Goal: Obtain resource: Obtain resource

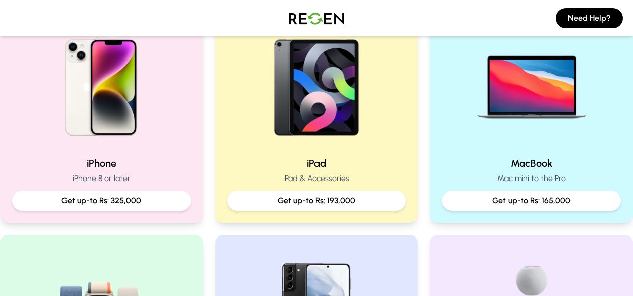
scroll to position [244, 0]
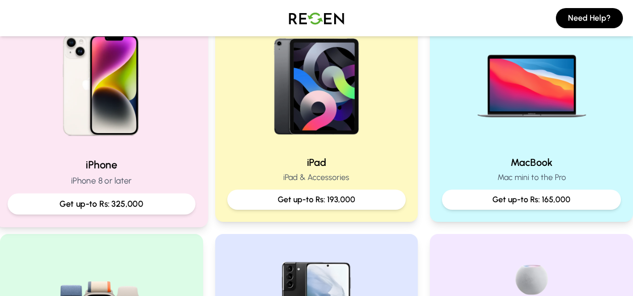
click at [128, 130] on img at bounding box center [102, 82] width 136 height 136
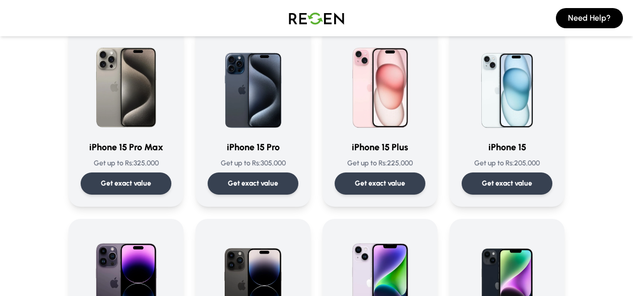
scroll to position [93, 0]
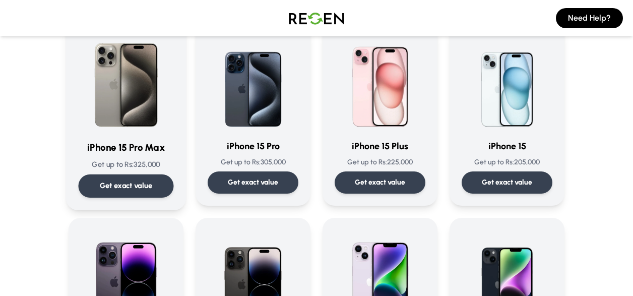
click at [141, 157] on div "iPhone 15 Pro Max Get up to Rs: 325,000 Get exact value" at bounding box center [126, 113] width 95 height 167
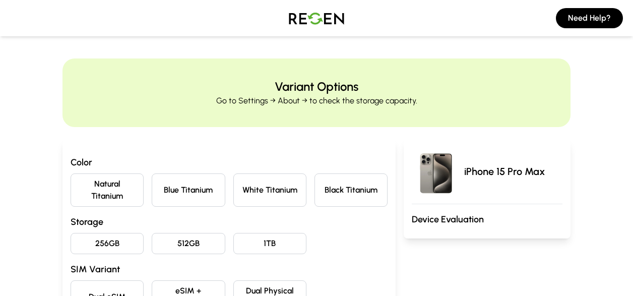
click at [209, 186] on button "Blue Titanium" at bounding box center [188, 189] width 73 height 33
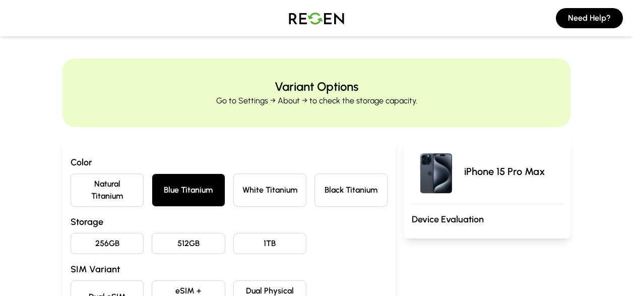
click at [122, 239] on button "256GB" at bounding box center [107, 243] width 73 height 21
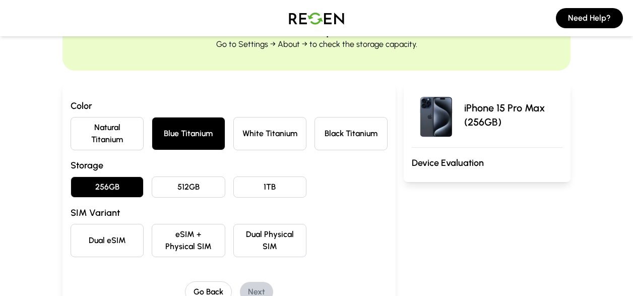
scroll to position [60, 0]
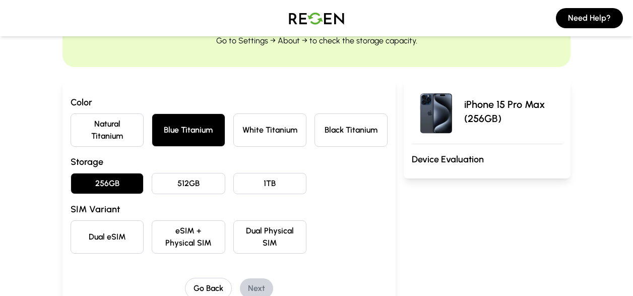
click at [112, 245] on button "Dual eSIM" at bounding box center [107, 236] width 73 height 33
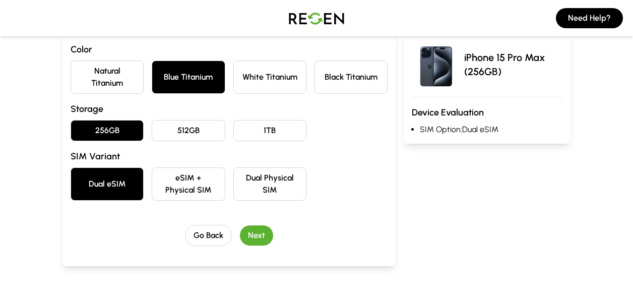
scroll to position [113, 0]
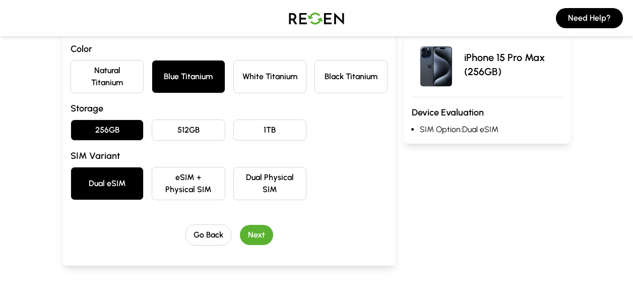
click at [256, 233] on button "Next" at bounding box center [256, 235] width 33 height 20
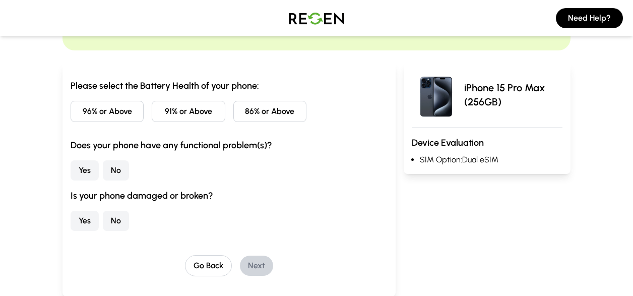
scroll to position [76, 0]
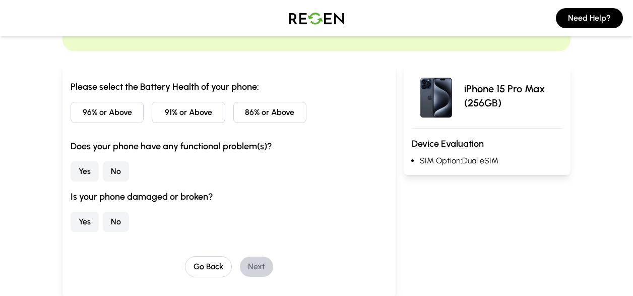
click at [276, 111] on button "86% or Above" at bounding box center [269, 112] width 73 height 21
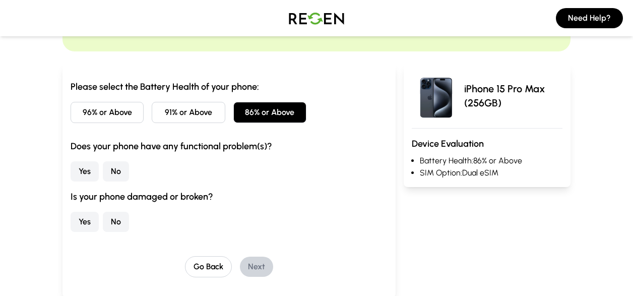
click at [119, 166] on button "No" at bounding box center [116, 171] width 26 height 20
click at [111, 224] on button "No" at bounding box center [116, 222] width 26 height 20
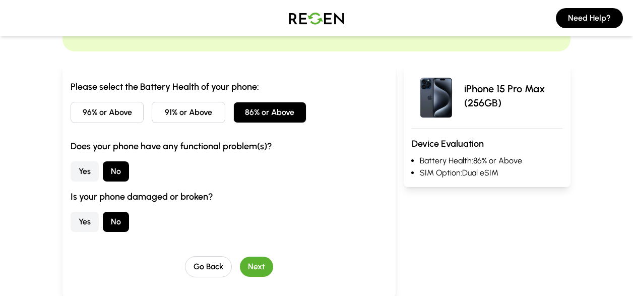
click at [251, 260] on button "Next" at bounding box center [256, 267] width 33 height 20
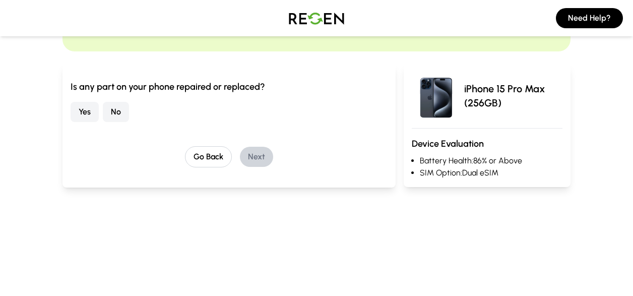
click at [111, 109] on button "No" at bounding box center [116, 112] width 26 height 20
click at [262, 154] on button "Next" at bounding box center [256, 157] width 33 height 20
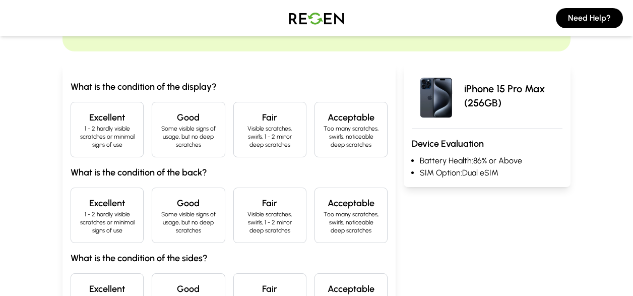
click at [115, 120] on h4 "Excellent" at bounding box center [107, 117] width 56 height 14
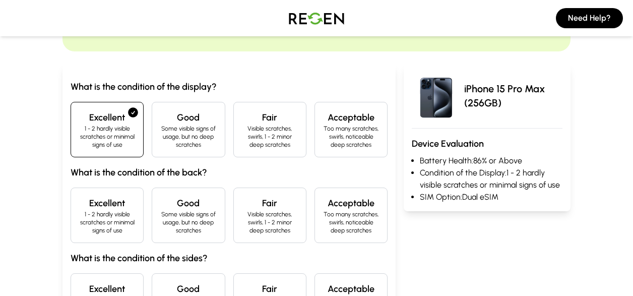
click at [111, 222] on p "1 - 2 hardly visible scratches or minimal signs of use" at bounding box center [107, 222] width 56 height 24
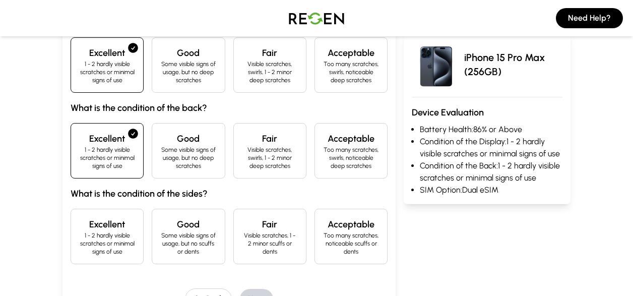
scroll to position [145, 0]
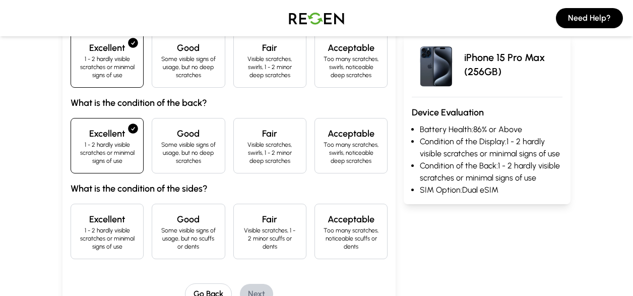
click at [111, 225] on h4 "Excellent" at bounding box center [107, 219] width 56 height 14
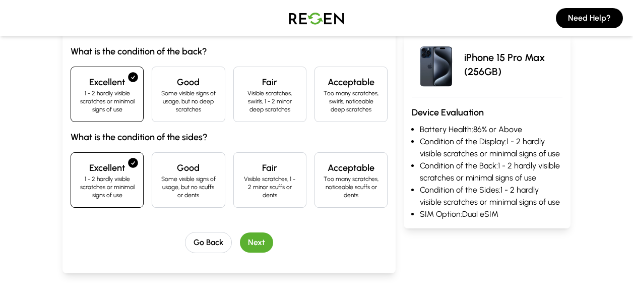
scroll to position [216, 0]
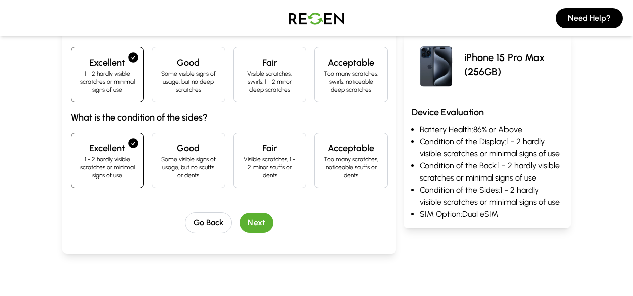
click at [261, 224] on button "Next" at bounding box center [256, 223] width 33 height 20
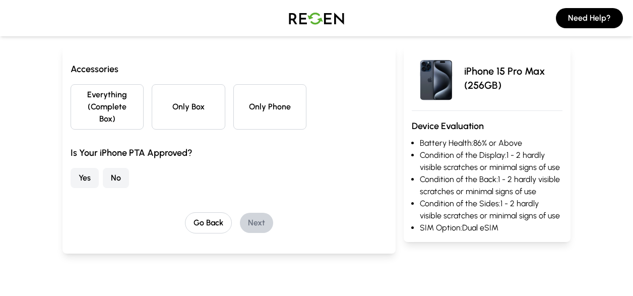
click at [128, 102] on button "Everything (Complete Box)" at bounding box center [107, 106] width 73 height 45
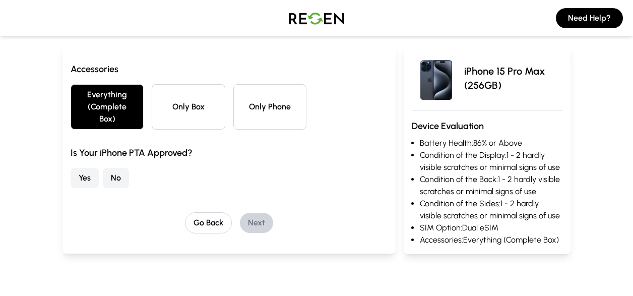
click at [117, 179] on button "No" at bounding box center [116, 178] width 26 height 20
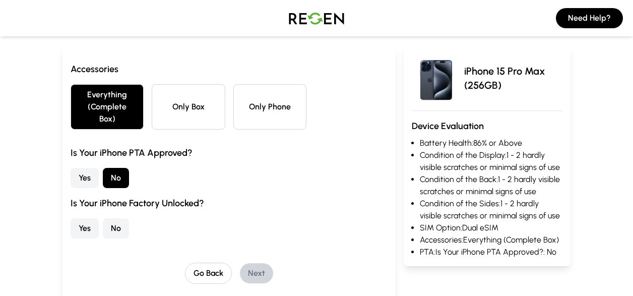
click at [119, 229] on button "No" at bounding box center [116, 228] width 26 height 20
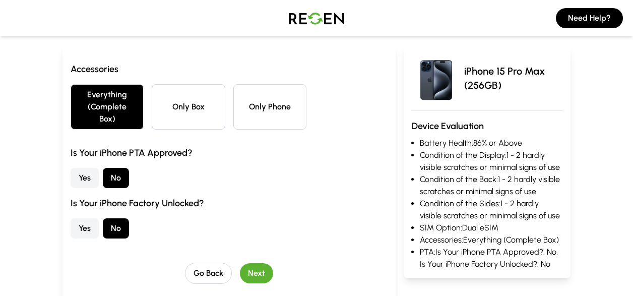
click at [269, 270] on button "Next" at bounding box center [256, 273] width 33 height 20
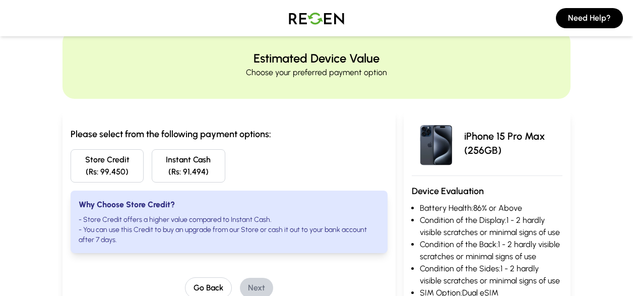
scroll to position [0, 0]
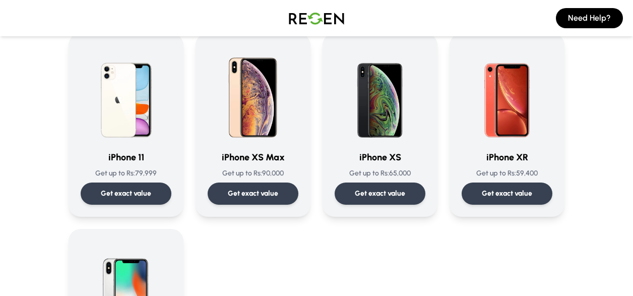
scroll to position [1089, 0]
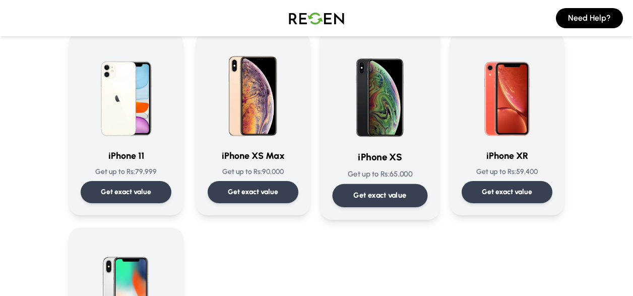
click at [372, 172] on p "Get up to Rs: 65,000" at bounding box center [380, 174] width 95 height 11
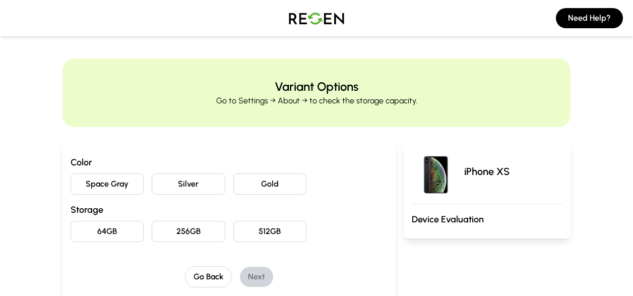
click at [292, 187] on button "Gold" at bounding box center [269, 183] width 73 height 21
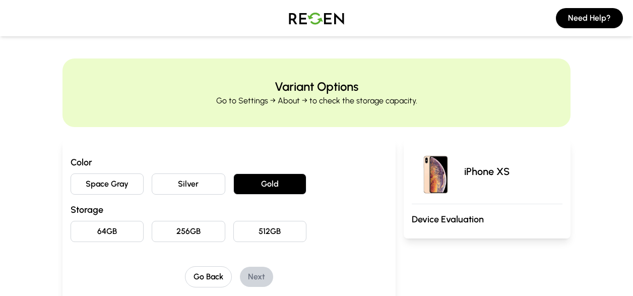
click at [209, 229] on button "256GB" at bounding box center [188, 231] width 73 height 21
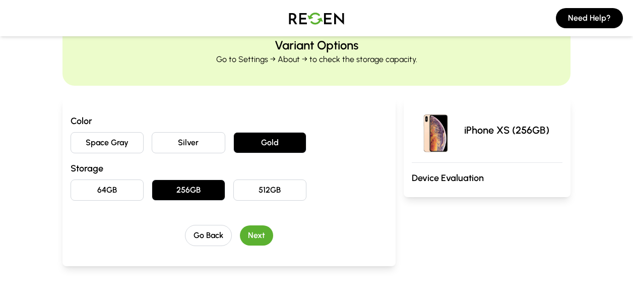
scroll to position [42, 0]
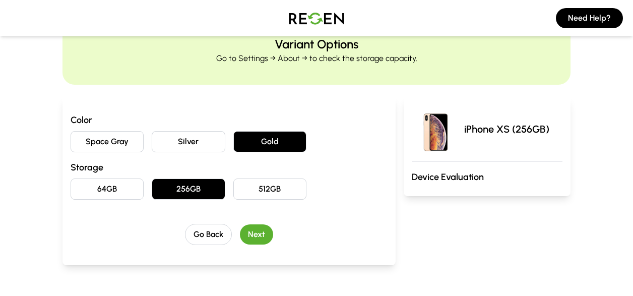
click at [259, 237] on button "Next" at bounding box center [256, 234] width 33 height 20
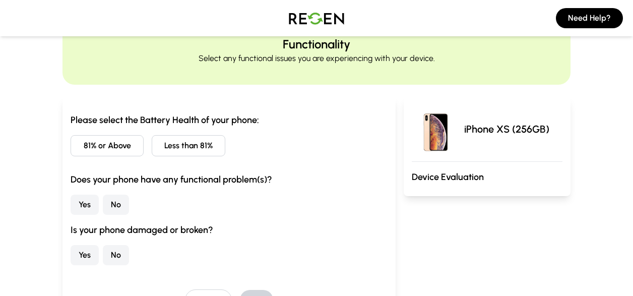
click at [206, 151] on button "Less than 81%" at bounding box center [188, 145] width 73 height 21
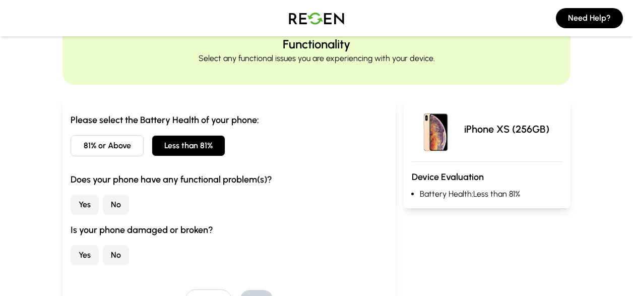
click at [120, 205] on button "No" at bounding box center [116, 205] width 26 height 20
click at [114, 261] on button "No" at bounding box center [116, 255] width 26 height 20
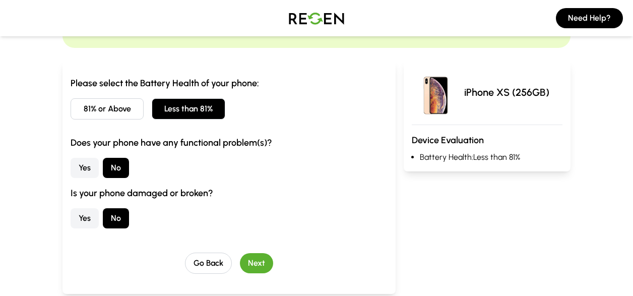
scroll to position [81, 0]
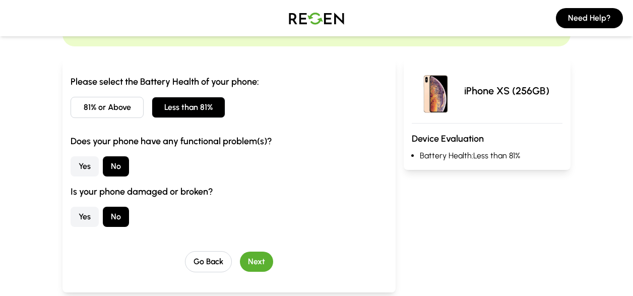
click at [266, 258] on button "Next" at bounding box center [256, 261] width 33 height 20
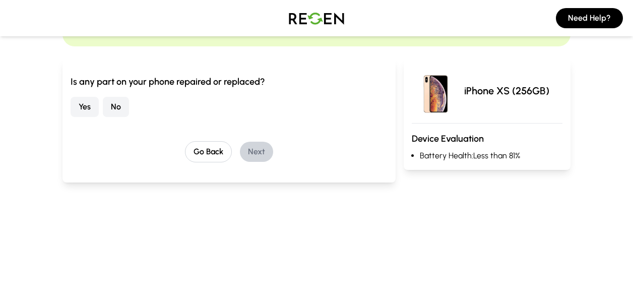
click at [121, 107] on button "No" at bounding box center [116, 107] width 26 height 20
click at [264, 150] on button "Next" at bounding box center [256, 152] width 33 height 20
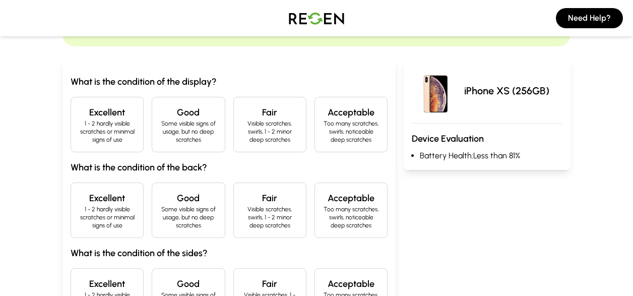
click at [98, 99] on div "Excellent 1 - 2 hardly visible scratches or minimal signs of use" at bounding box center [107, 124] width 73 height 55
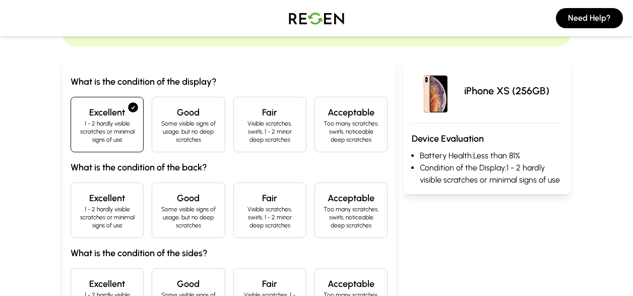
click at [117, 194] on h4 "Excellent" at bounding box center [107, 198] width 56 height 14
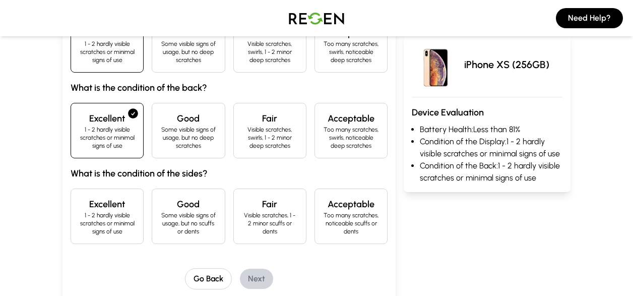
scroll to position [164, 0]
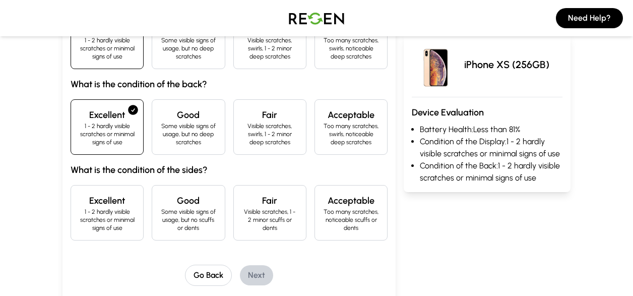
click at [117, 194] on h4 "Excellent" at bounding box center [107, 201] width 56 height 14
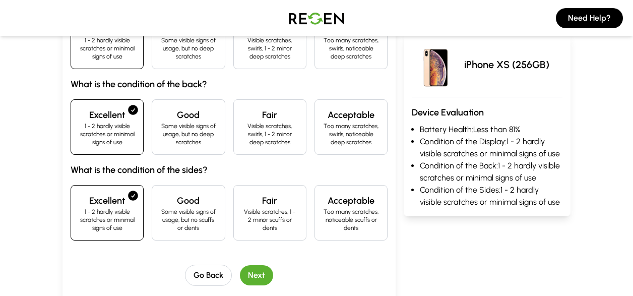
click at [257, 269] on button "Next" at bounding box center [256, 275] width 33 height 20
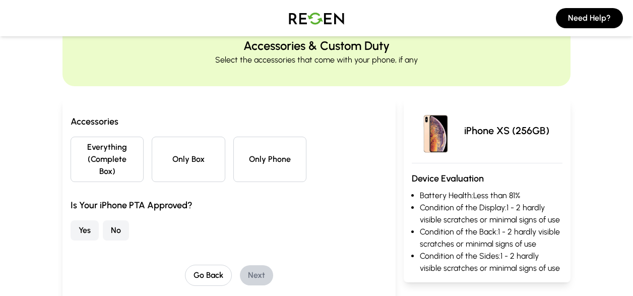
click at [248, 158] on button "Only Phone" at bounding box center [269, 159] width 73 height 45
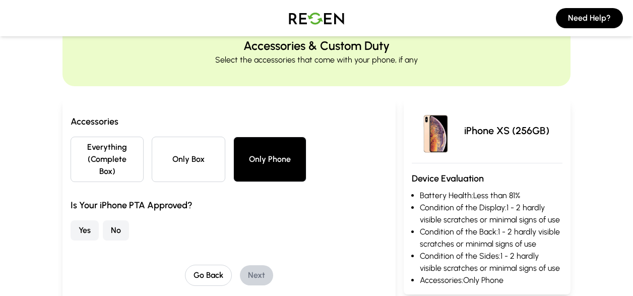
click at [92, 227] on button "Yes" at bounding box center [85, 230] width 28 height 20
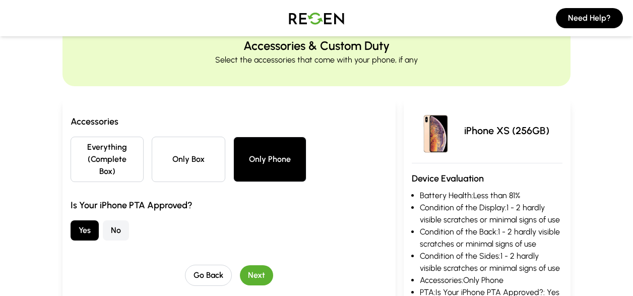
scroll to position [73, 0]
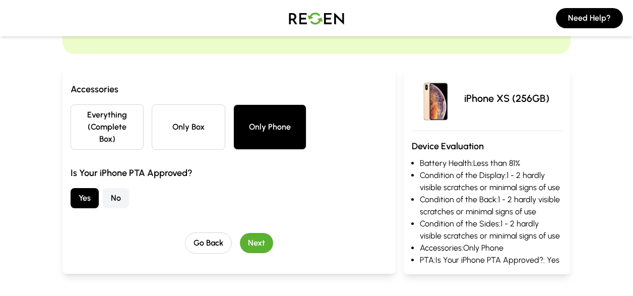
click at [120, 199] on button "No" at bounding box center [116, 198] width 26 height 20
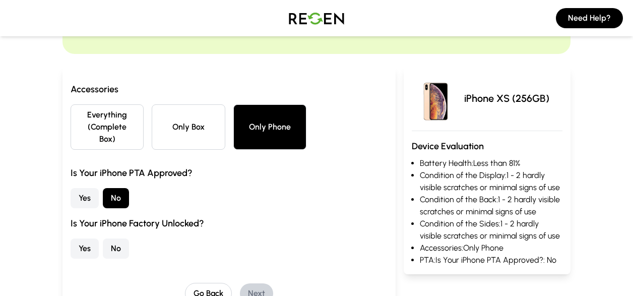
click at [93, 245] on button "Yes" at bounding box center [85, 248] width 28 height 20
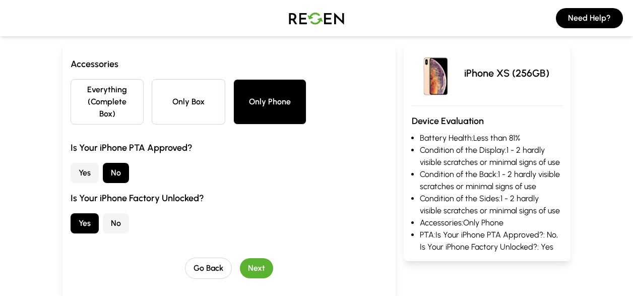
scroll to position [107, 0]
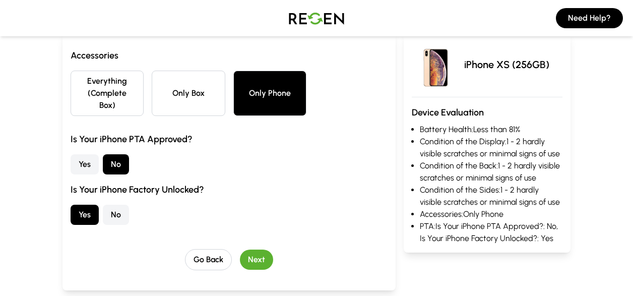
click at [269, 258] on button "Next" at bounding box center [256, 259] width 33 height 20
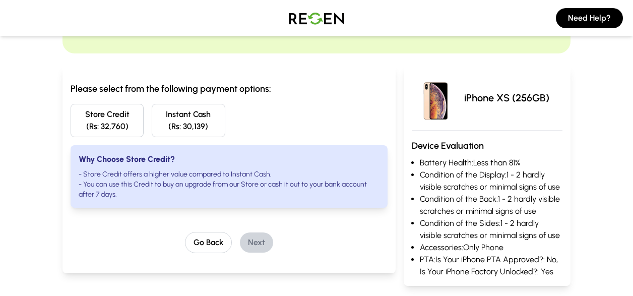
scroll to position [78, 0]
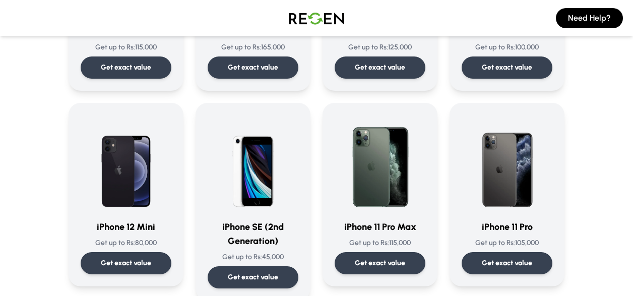
scroll to position [809, 0]
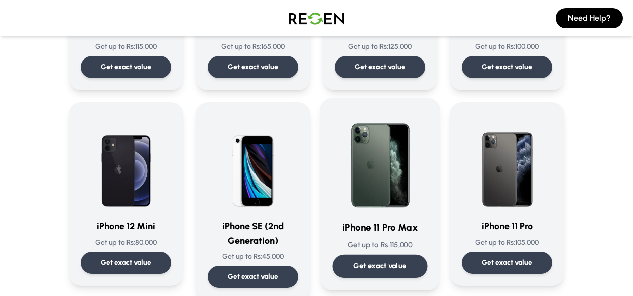
click at [402, 224] on h3 "iPhone 11 Pro Max" at bounding box center [380, 228] width 95 height 15
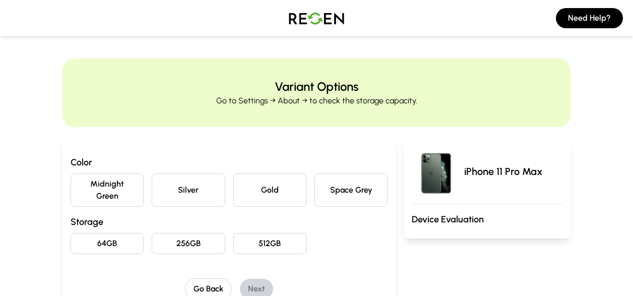
click at [352, 193] on button "Space Grey" at bounding box center [350, 189] width 73 height 33
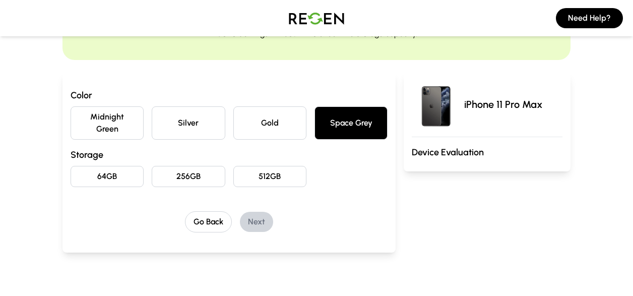
scroll to position [75, 0]
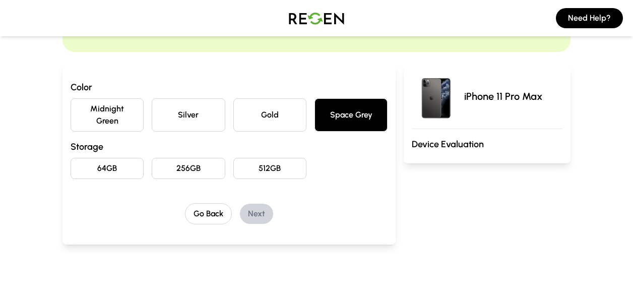
click at [214, 171] on button "256GB" at bounding box center [188, 168] width 73 height 21
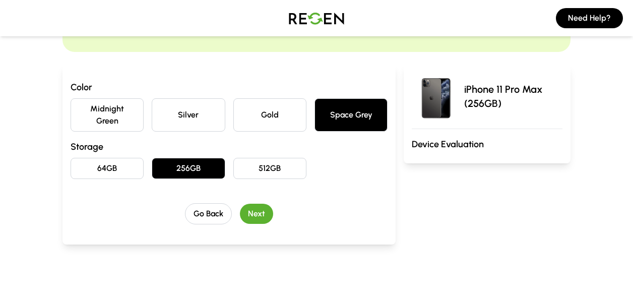
click at [263, 211] on button "Next" at bounding box center [256, 214] width 33 height 20
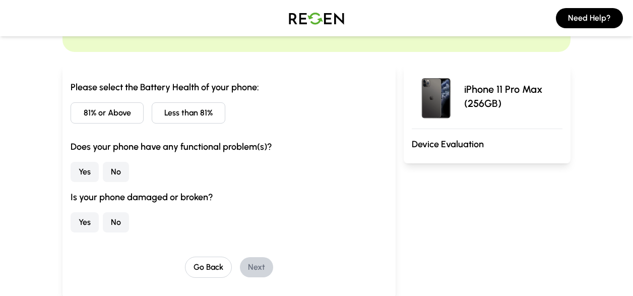
click at [132, 112] on button "81% or Above" at bounding box center [107, 112] width 73 height 21
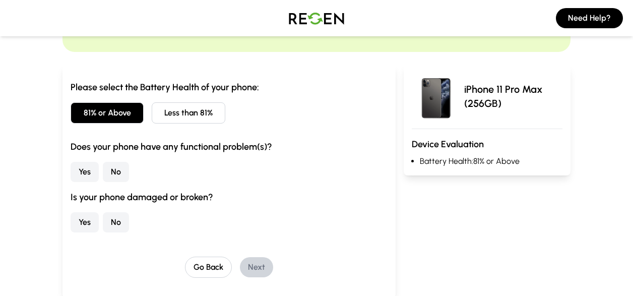
click at [117, 170] on button "No" at bounding box center [116, 172] width 26 height 20
click at [120, 227] on button "No" at bounding box center [116, 222] width 26 height 20
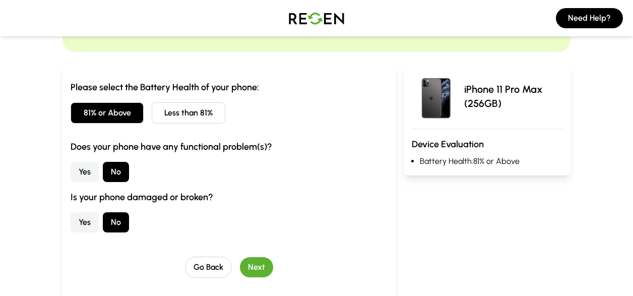
click at [263, 272] on button "Next" at bounding box center [256, 267] width 33 height 20
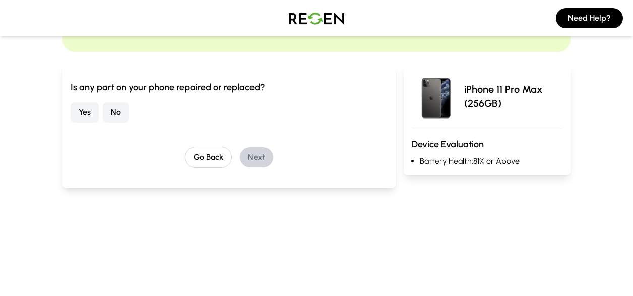
click at [116, 113] on button "No" at bounding box center [116, 112] width 26 height 20
click at [257, 157] on button "Next" at bounding box center [256, 157] width 33 height 20
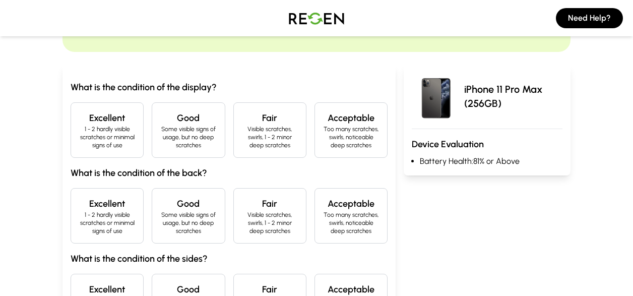
click at [109, 120] on h4 "Excellent" at bounding box center [107, 118] width 56 height 14
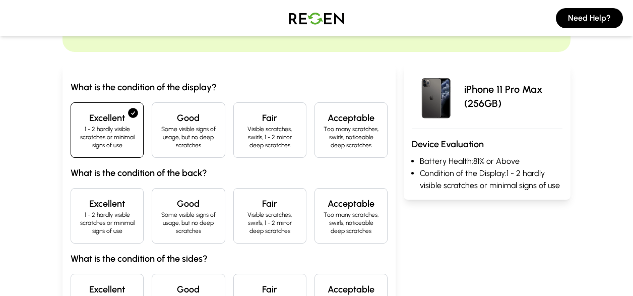
click at [122, 234] on p "1 - 2 hardly visible scratches or minimal signs of use" at bounding box center [107, 223] width 56 height 24
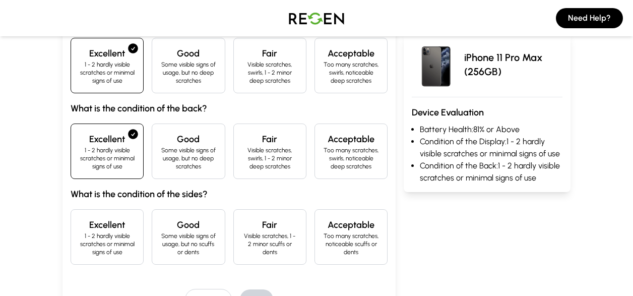
scroll to position [141, 0]
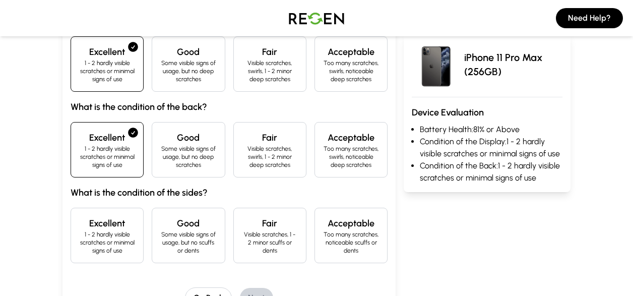
click at [122, 234] on p "1 - 2 hardly visible scratches or minimal signs of use" at bounding box center [107, 242] width 56 height 24
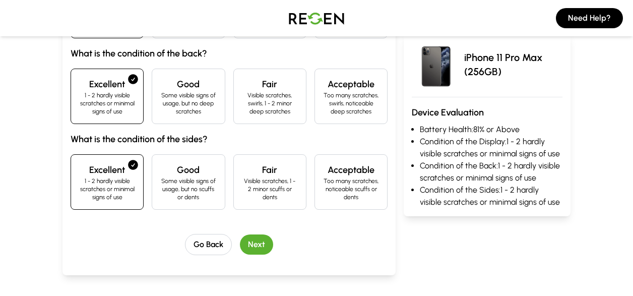
click at [268, 246] on button "Next" at bounding box center [256, 244] width 33 height 20
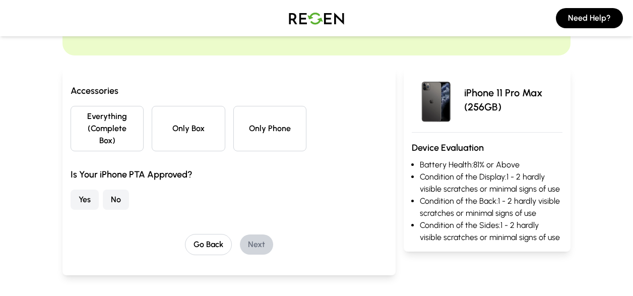
click at [253, 123] on button "Only Phone" at bounding box center [269, 128] width 73 height 45
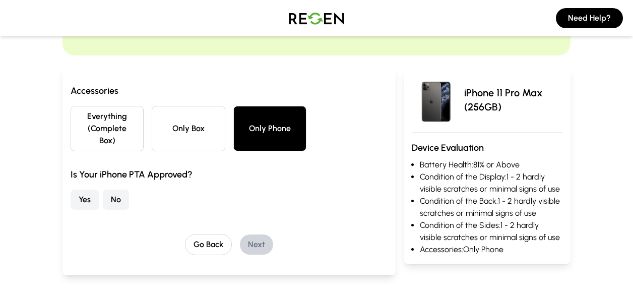
click at [118, 200] on button "No" at bounding box center [116, 200] width 26 height 20
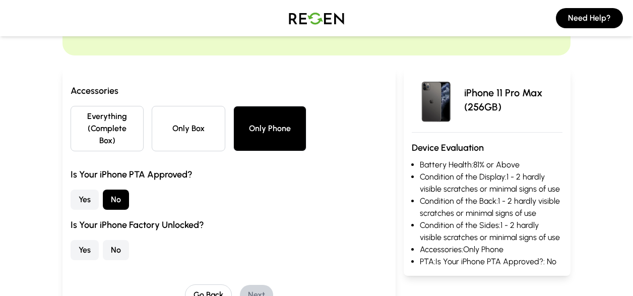
click at [113, 246] on button "No" at bounding box center [116, 250] width 26 height 20
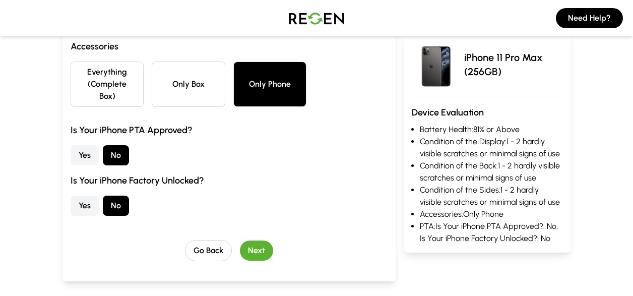
scroll to position [124, 0]
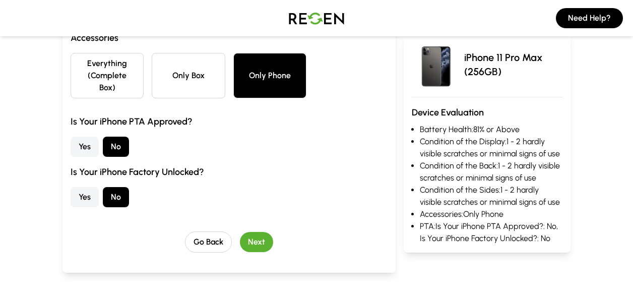
click at [264, 244] on button "Next" at bounding box center [256, 242] width 33 height 20
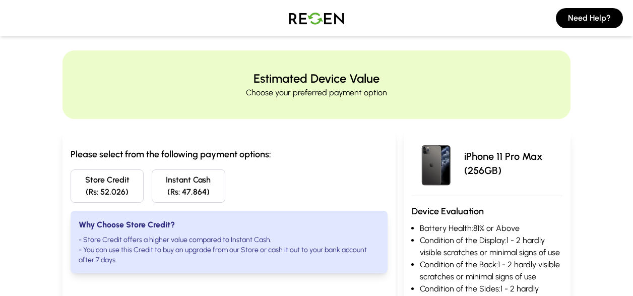
scroll to position [0, 0]
